Goal: Task Accomplishment & Management: Use online tool/utility

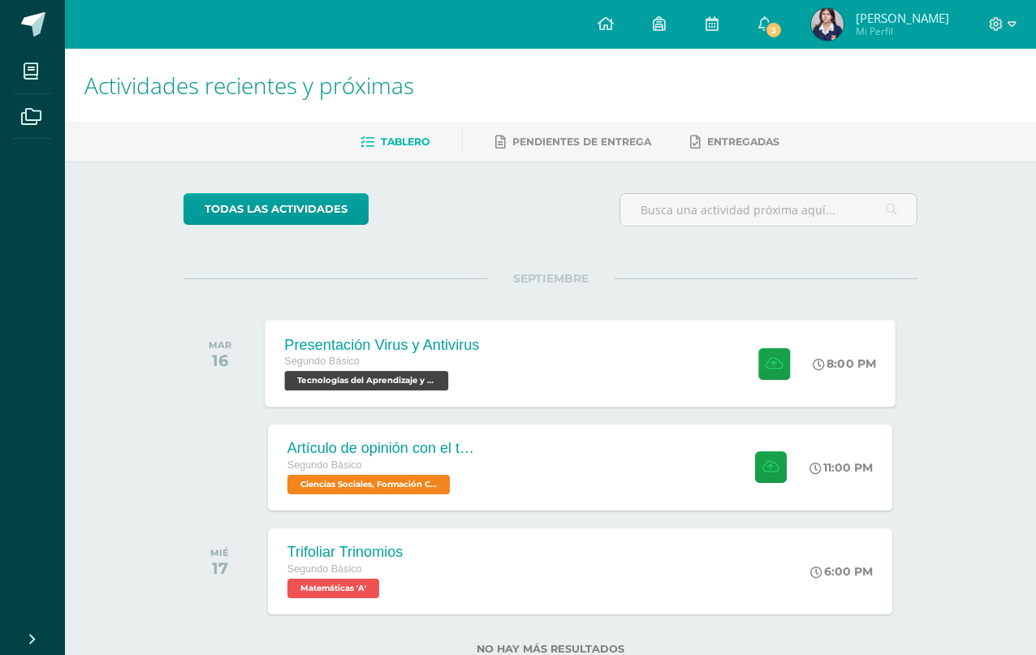
click at [563, 386] on div "Presentación Virus y Antivirus Segundo Básico Tecnologías del Aprendizaje y la …" at bounding box center [580, 363] width 631 height 87
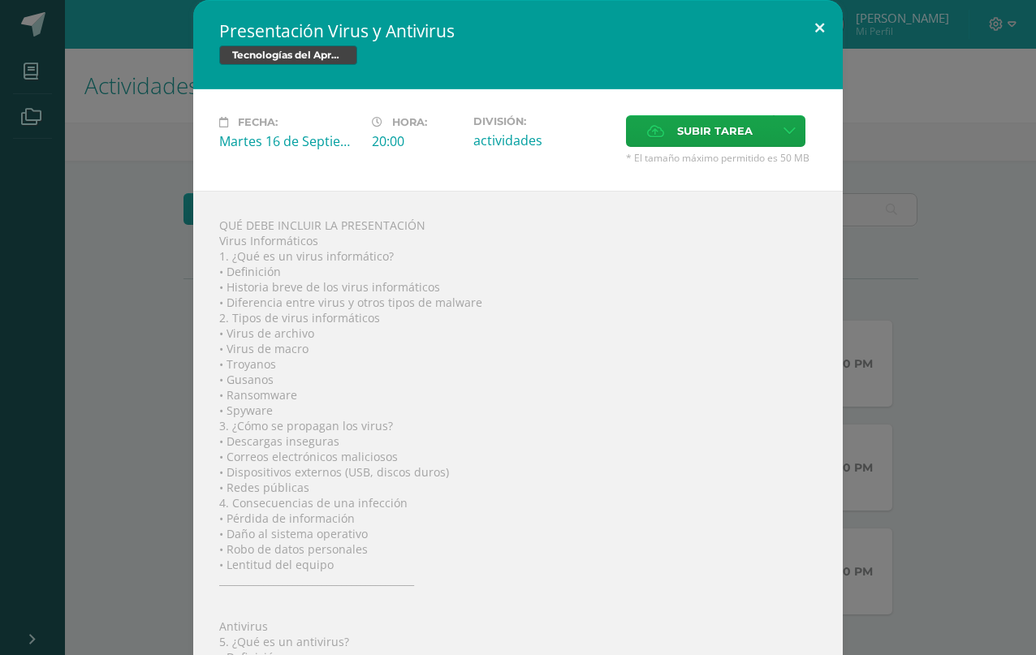
click at [796, 50] on div "Presentación Virus y Antivirus Tecnologías del Aprendizaje y la Comunicación Fe…" at bounding box center [517, 570] width 649 height 1141
click at [832, 45] on button at bounding box center [819, 27] width 46 height 55
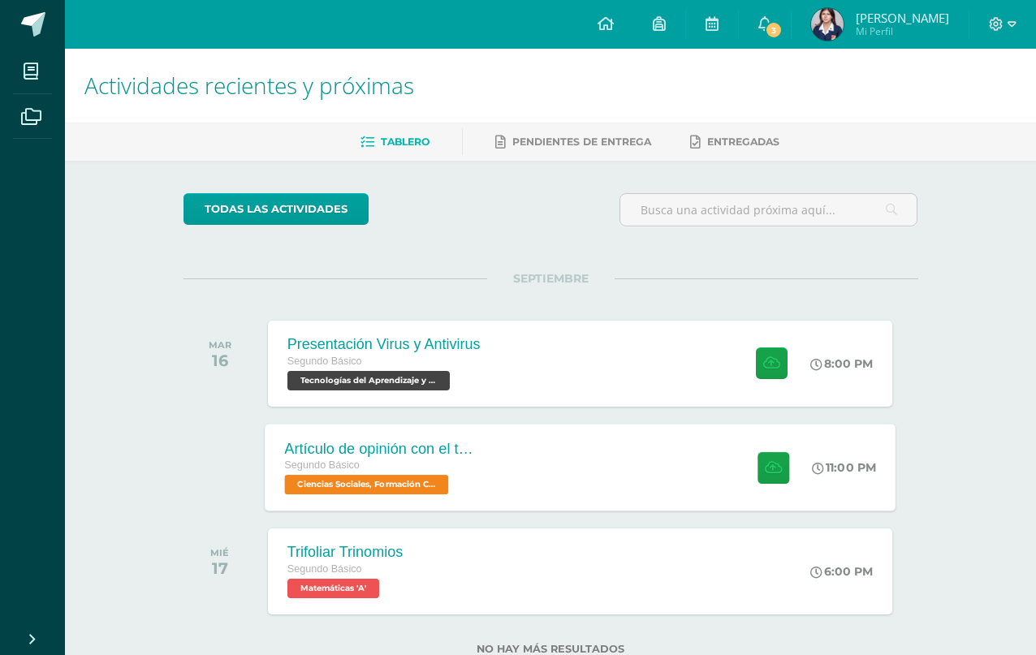
click at [529, 469] on div "Artículo de opinión con el tema "Las 2 Guatemalas" Segundo Básico Ciencias Soci…" at bounding box center [580, 467] width 631 height 87
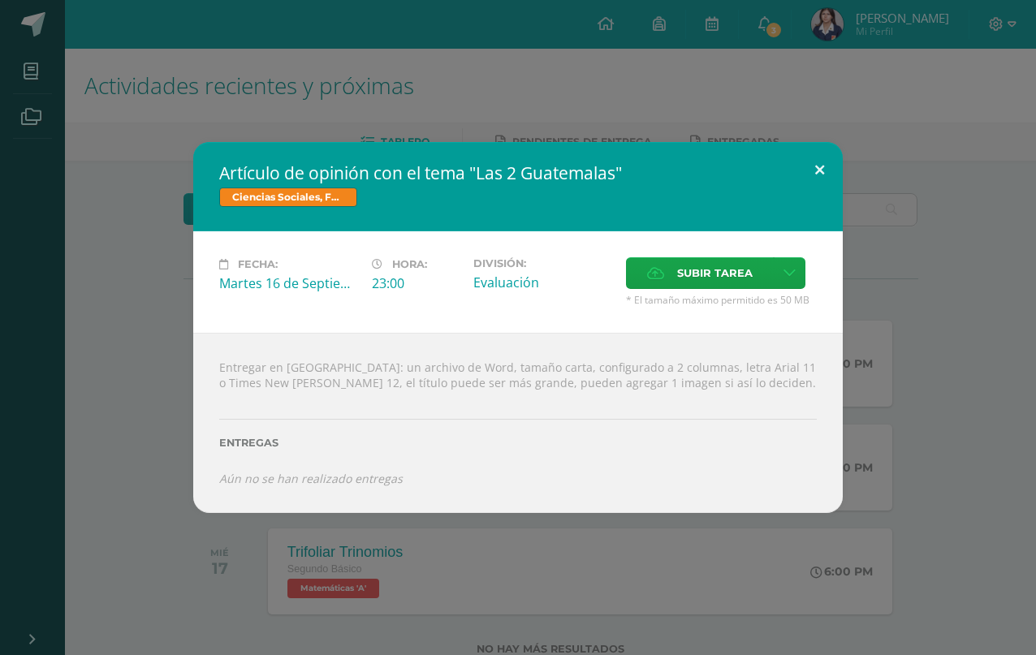
click at [829, 186] on button at bounding box center [819, 169] width 46 height 55
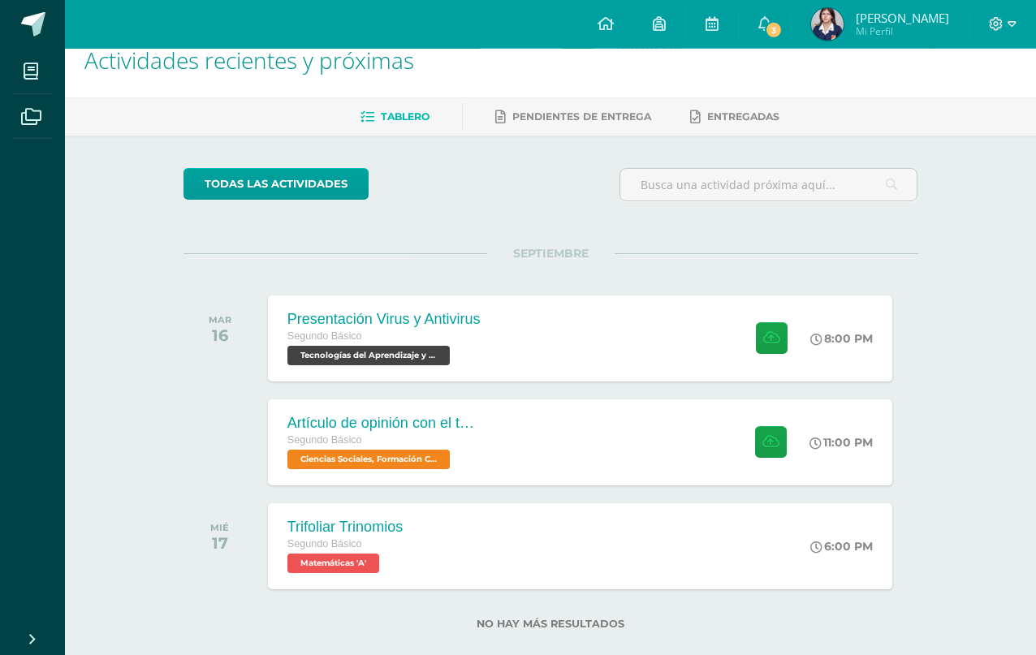
scroll to position [25, 0]
click at [42, 65] on span at bounding box center [31, 71] width 37 height 37
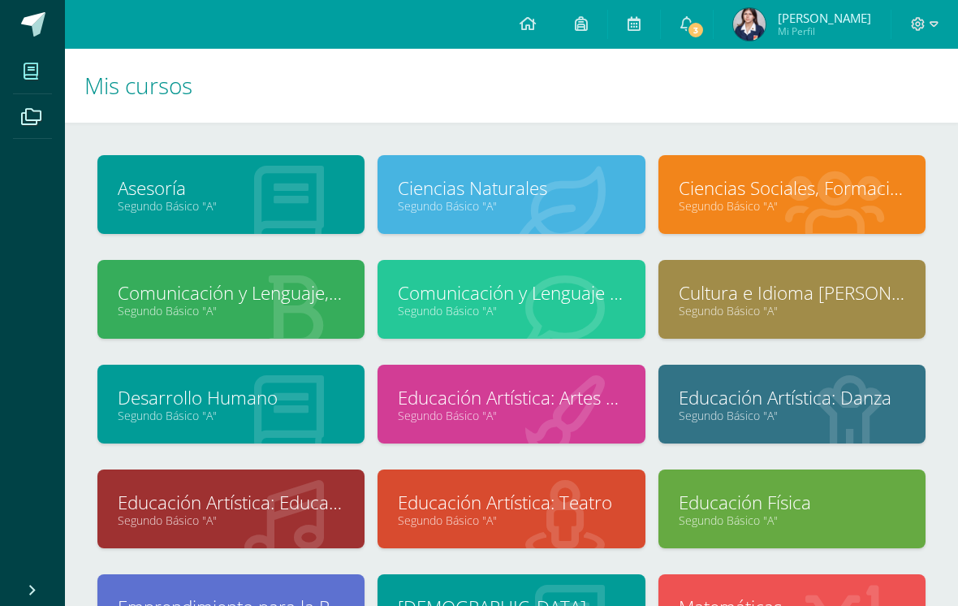
click at [430, 213] on link "Segundo Básico "A"" at bounding box center [511, 205] width 226 height 15
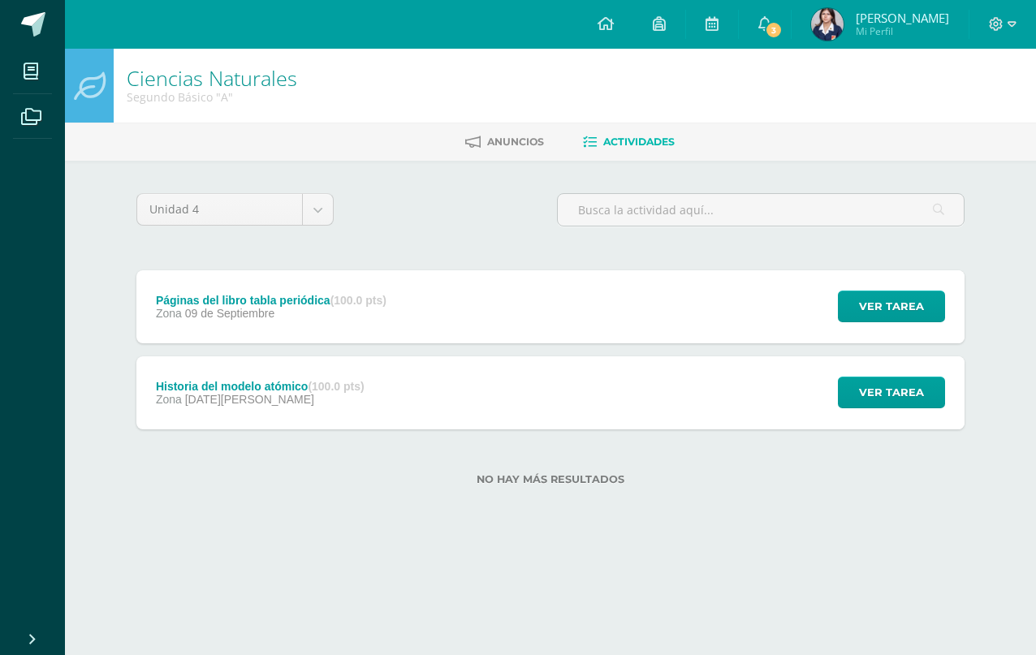
click at [300, 399] on div "Zona 27 de Agosto" at bounding box center [260, 399] width 209 height 13
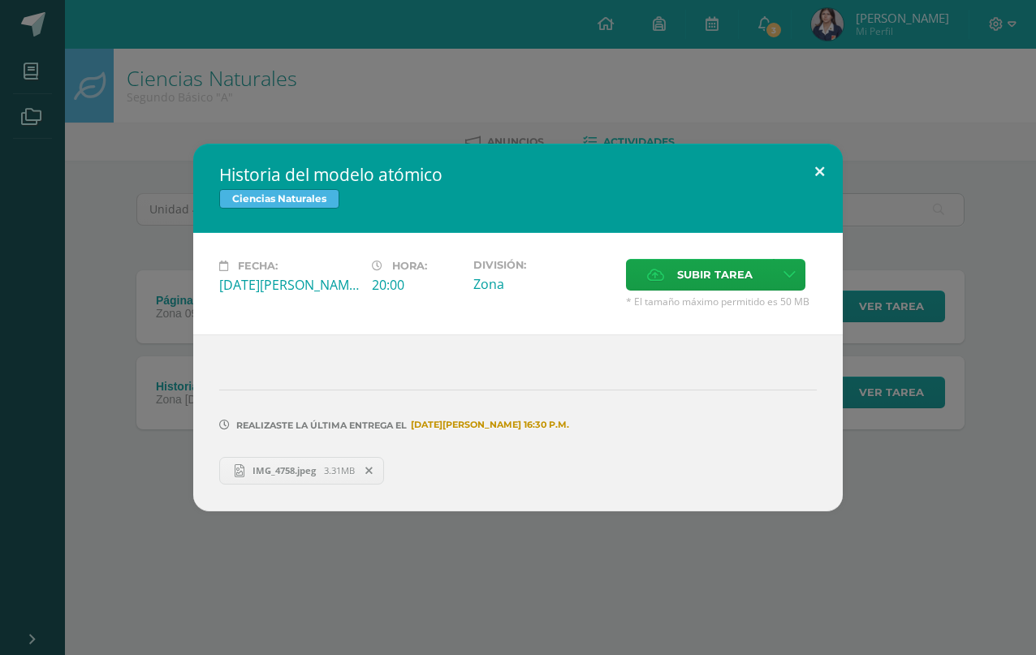
click at [835, 171] on button at bounding box center [819, 171] width 46 height 55
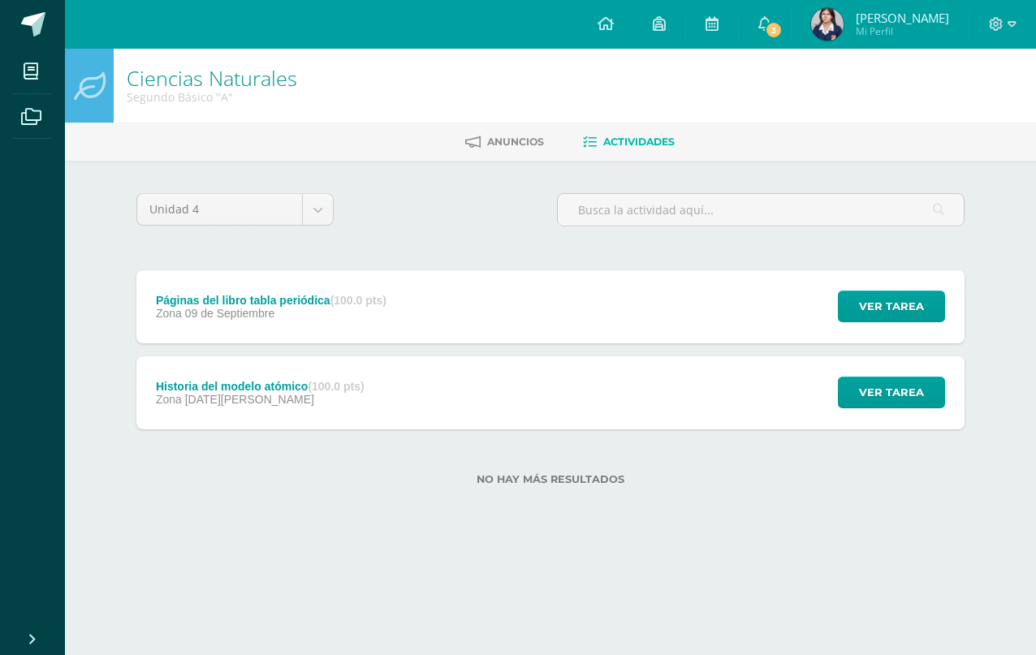
click at [241, 287] on div "Páginas del libro tabla periódica (100.0 pts) Zona 09 de Septiembre" at bounding box center [271, 306] width 270 height 73
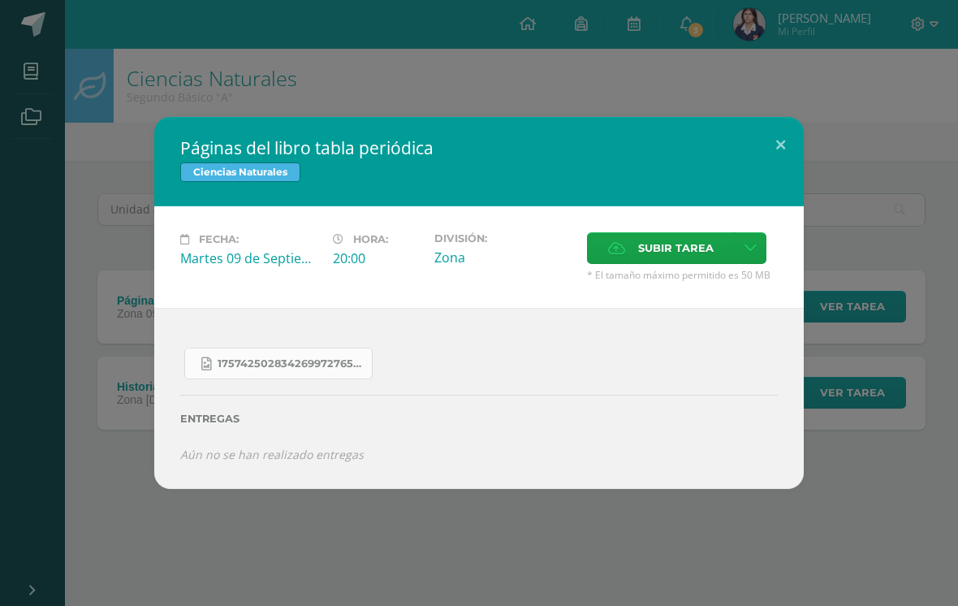
click at [291, 355] on link "17574250283426997276571490175841.jpg" at bounding box center [278, 363] width 188 height 32
